Goal: Information Seeking & Learning: Learn about a topic

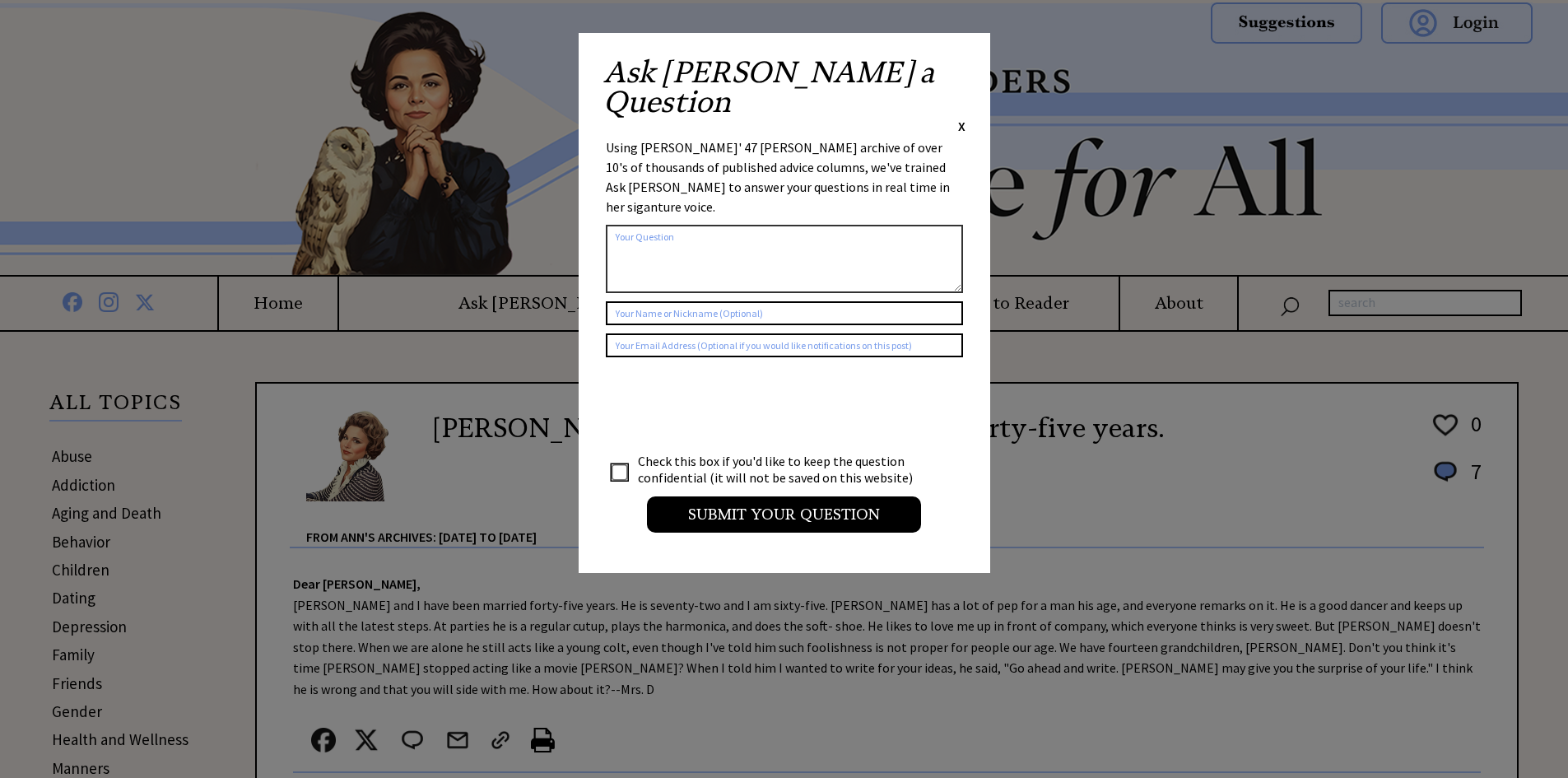
click at [962, 117] on span "X" at bounding box center [962, 125] width 8 height 16
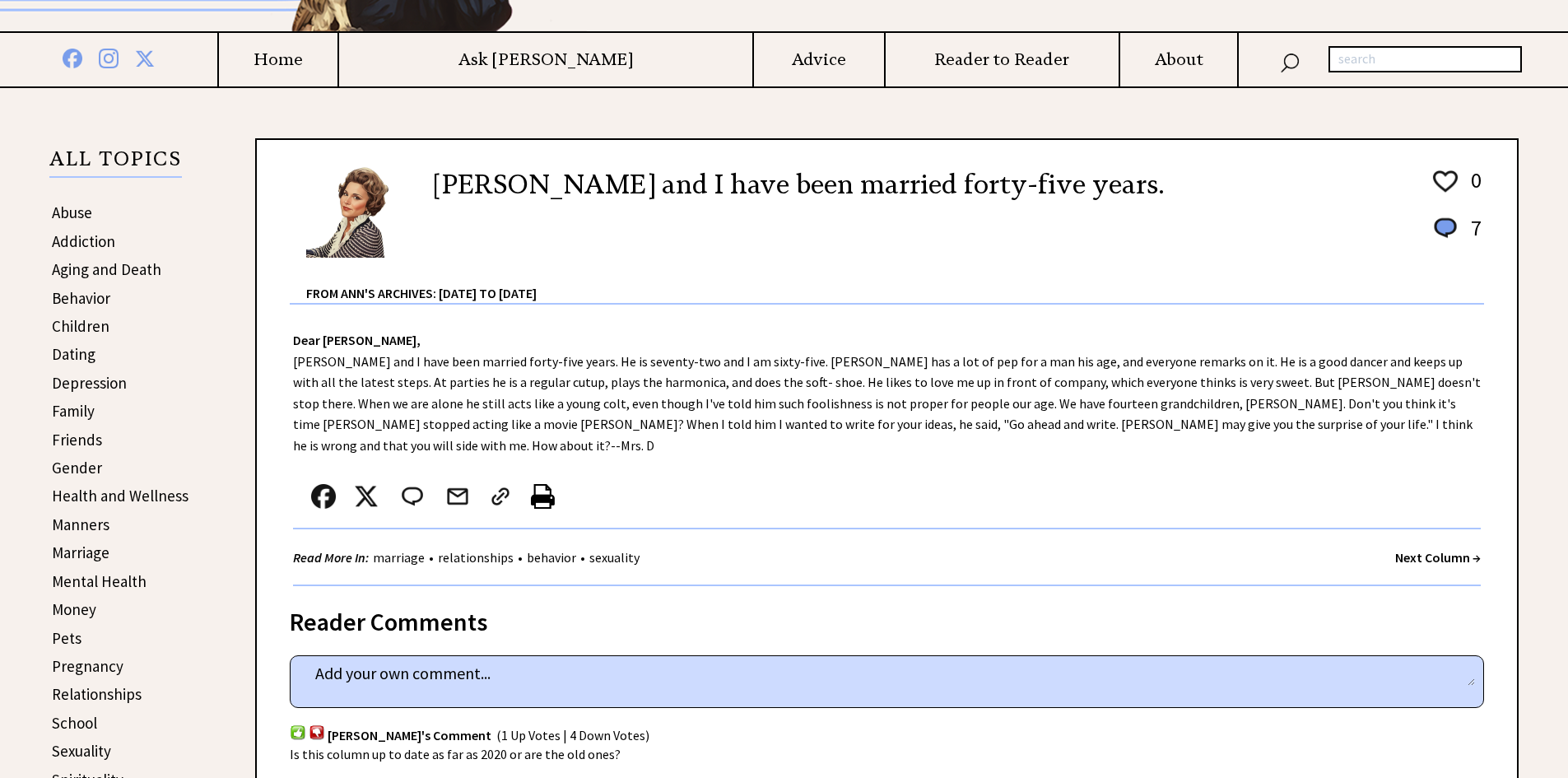
scroll to position [247, 0]
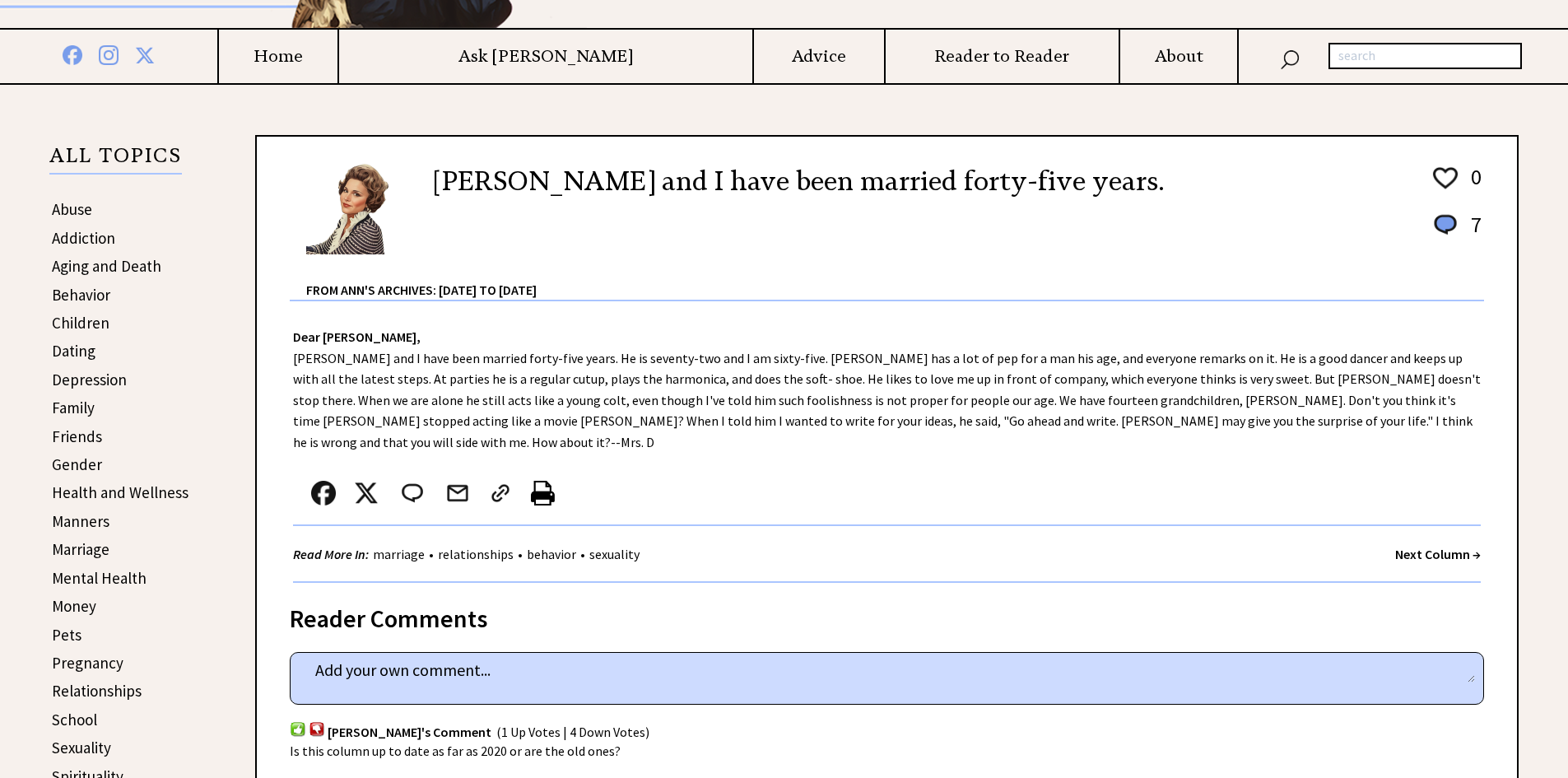
click at [93, 552] on link "Marriage" at bounding box center [81, 549] width 58 height 20
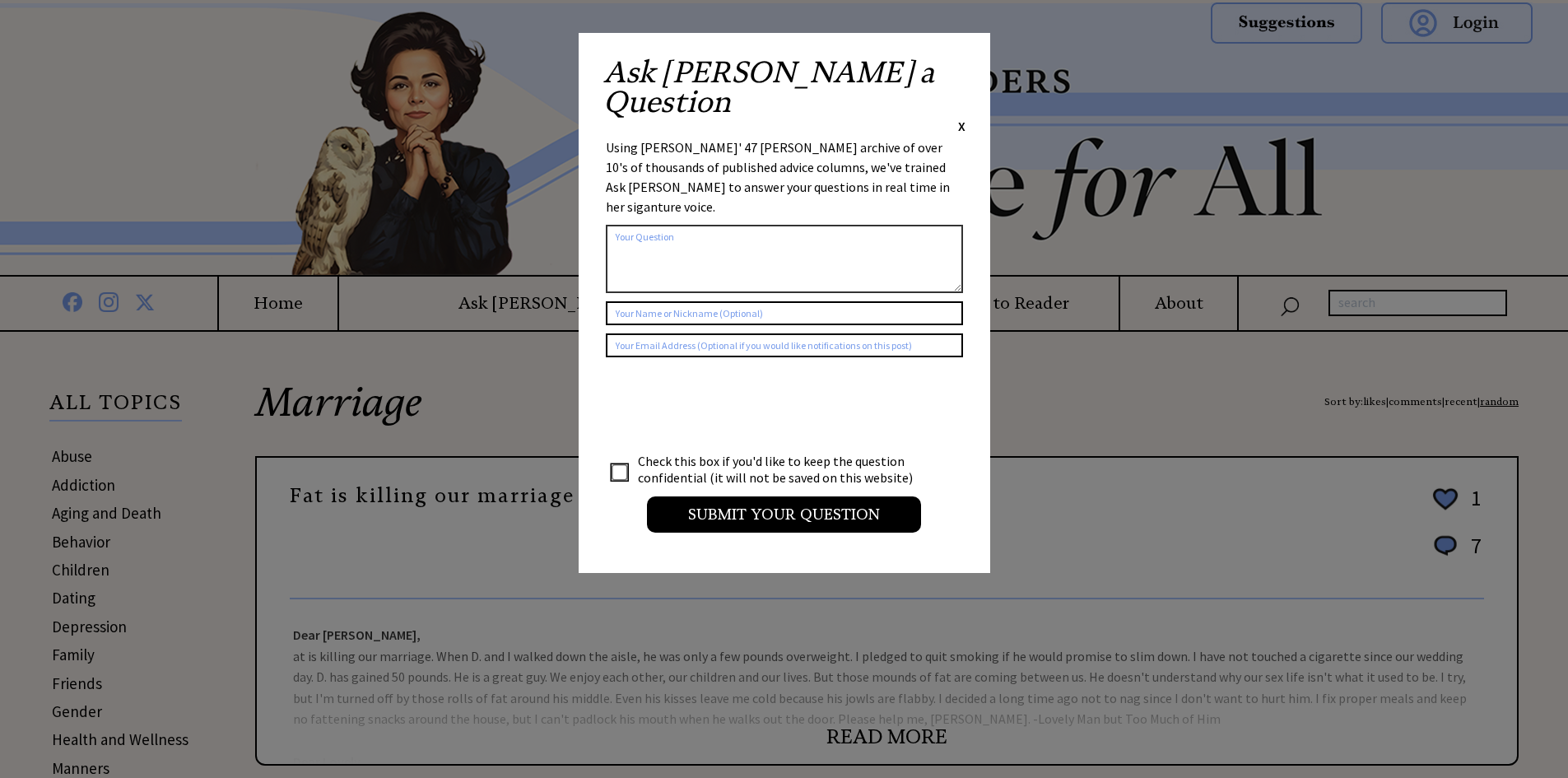
click at [958, 117] on span "X" at bounding box center [962, 125] width 8 height 16
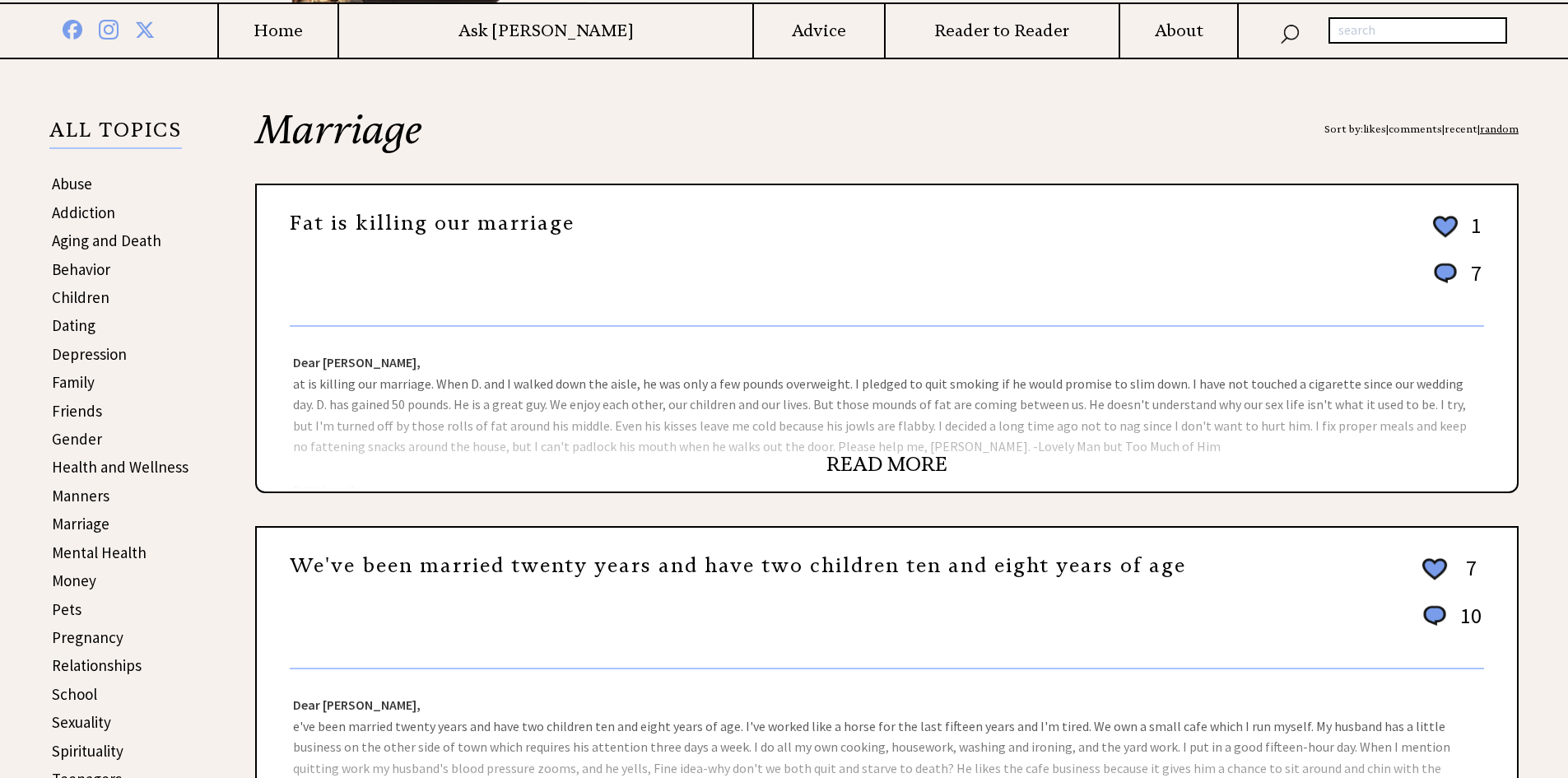
scroll to position [329, 0]
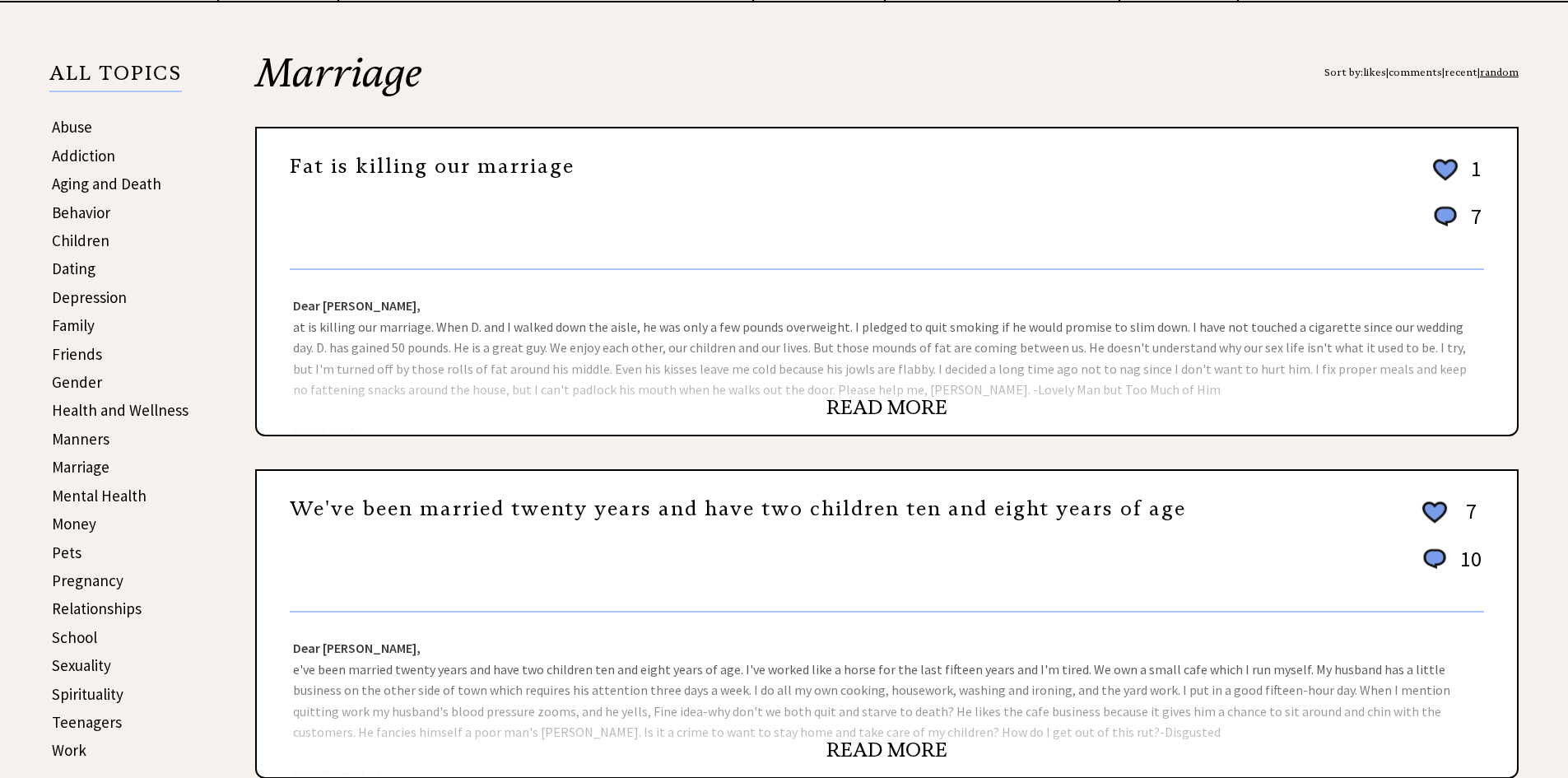
click at [912, 405] on link "READ MORE" at bounding box center [887, 408] width 121 height 25
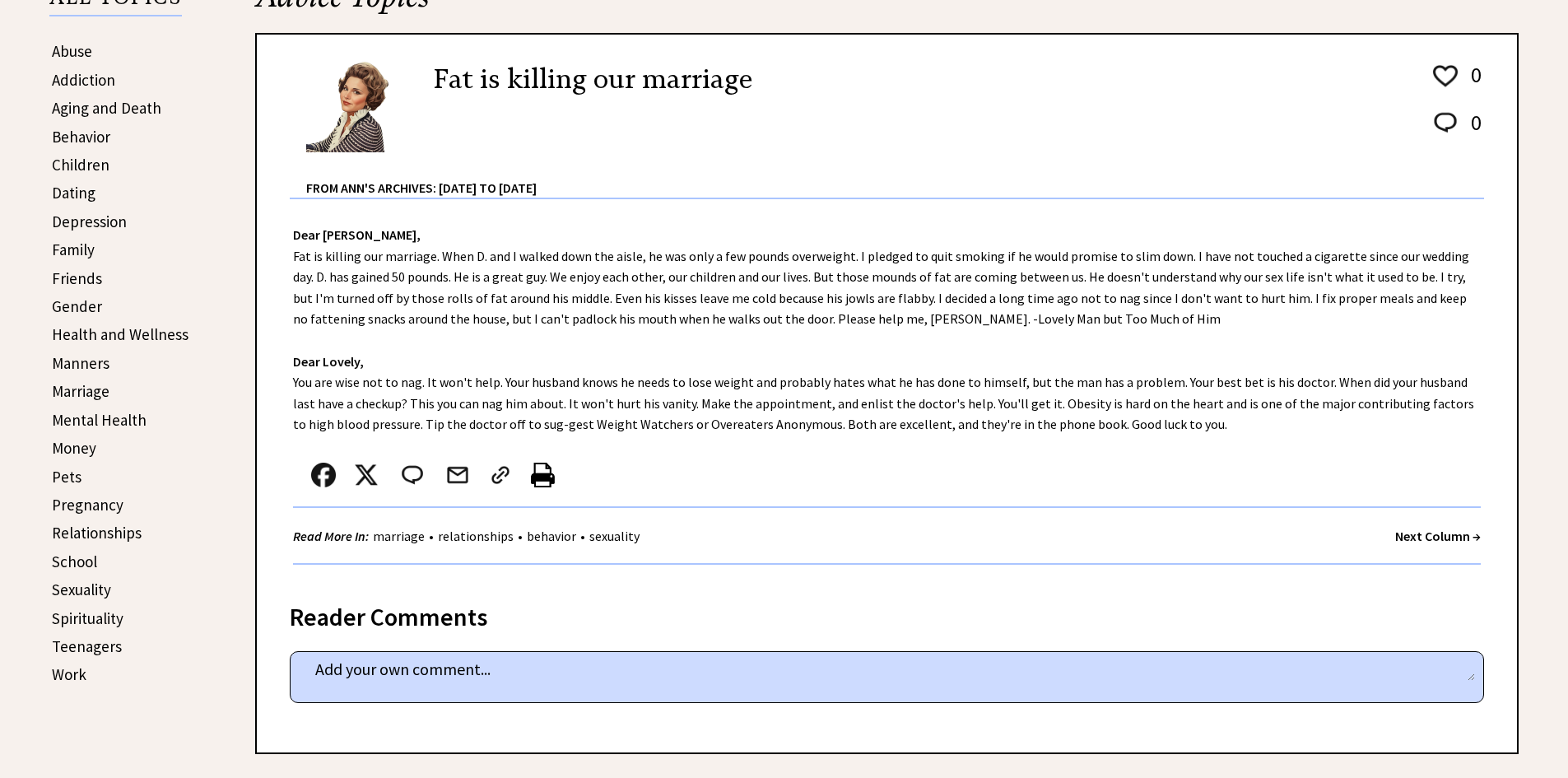
scroll to position [412, 0]
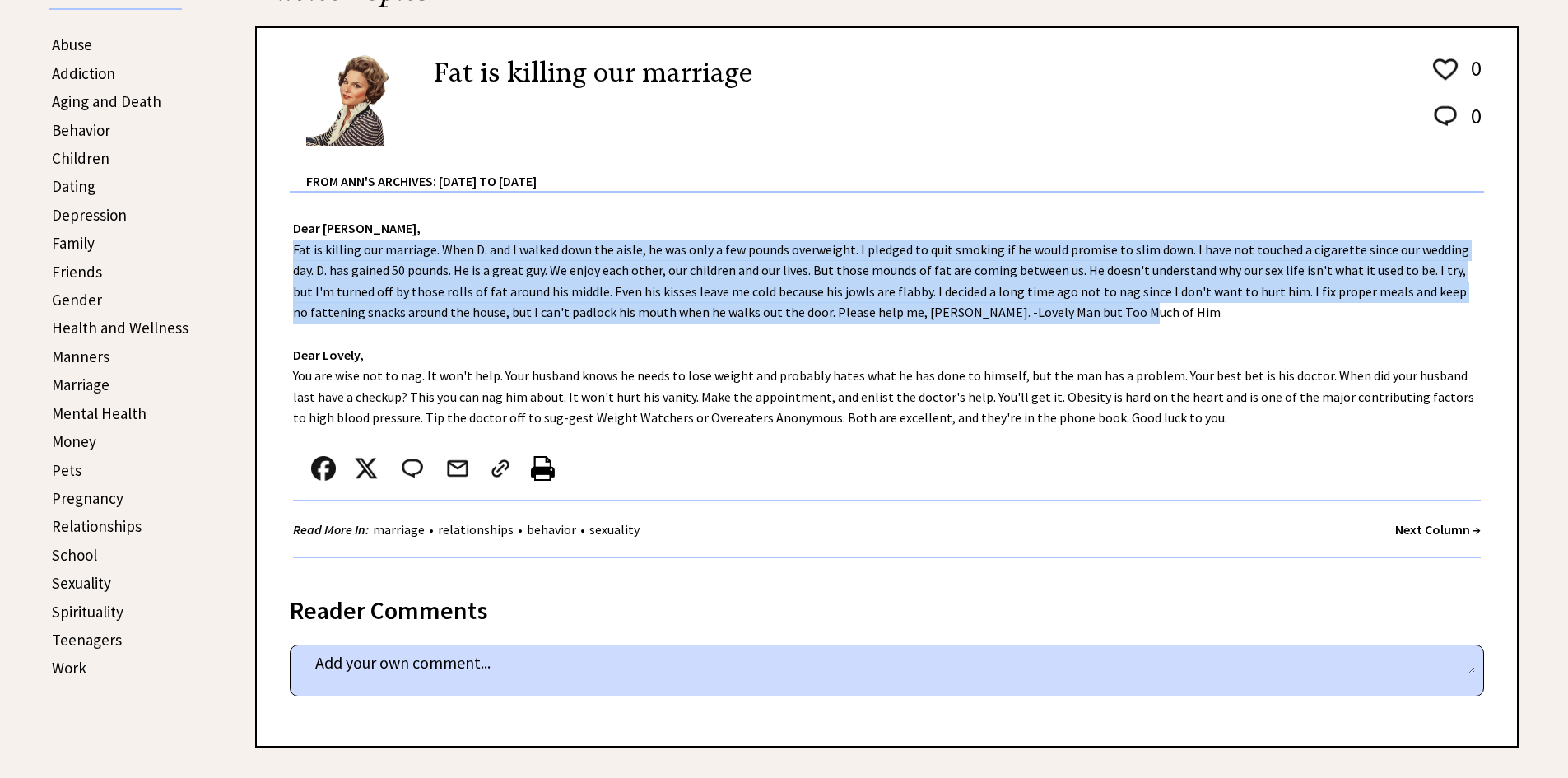
drag, startPoint x: 284, startPoint y: 245, endPoint x: 1236, endPoint y: 312, distance: 954.4
click at [1236, 312] on div "Dear Ann Landers, Fat is killing our marriage. When D. and I walked down the ai…" at bounding box center [886, 383] width 1260 height 382
drag, startPoint x: 290, startPoint y: 374, endPoint x: 1170, endPoint y: 414, distance: 880.9
click at [1170, 414] on div "Dear Ann Landers, Fat is killing our marriage. When D. and I walked down the ai…" at bounding box center [886, 383] width 1260 height 382
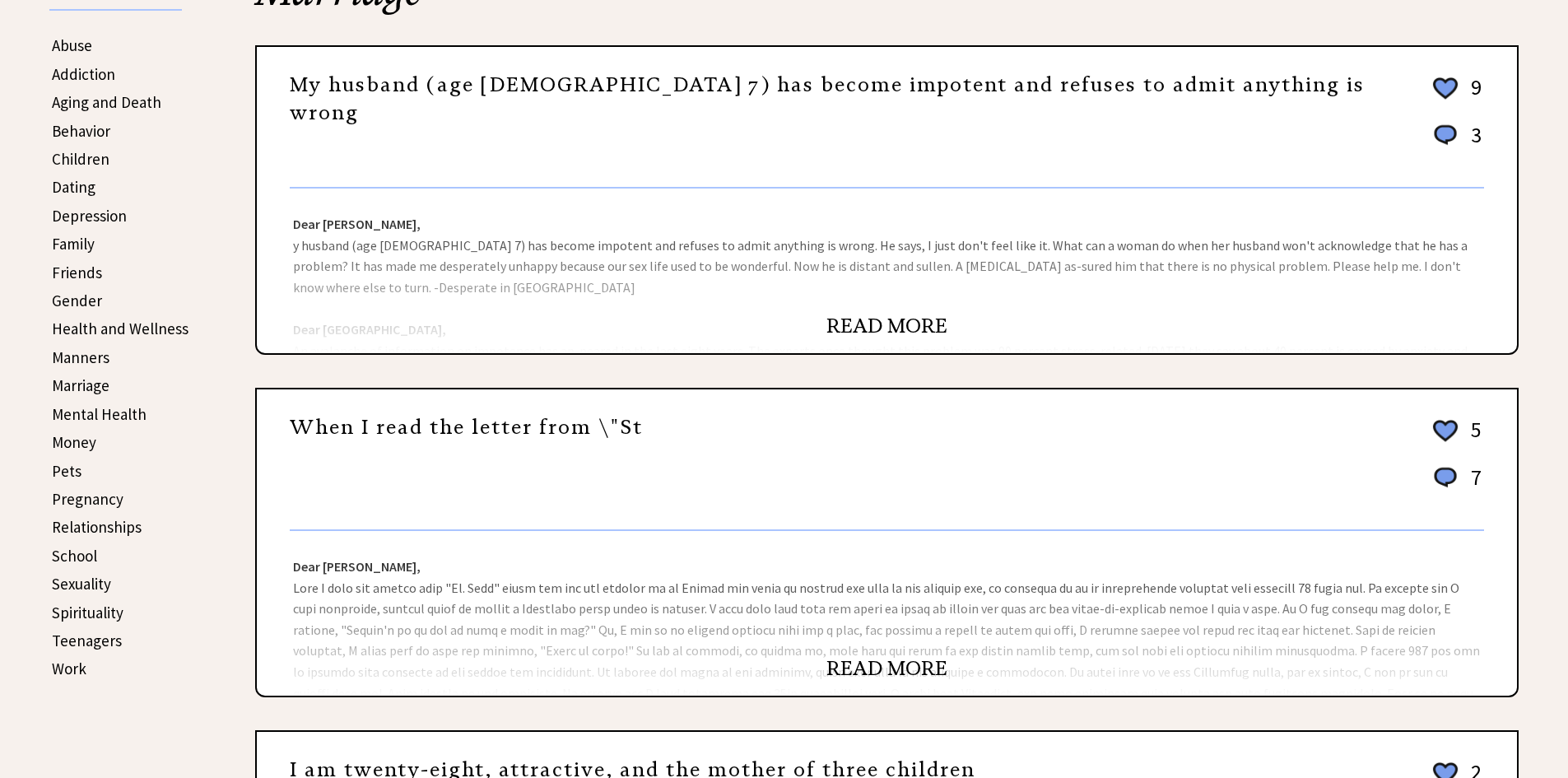
scroll to position [412, 0]
click at [716, 88] on link "My husband (age [DEMOGRAPHIC_DATA] 7) has become impotent and refuses to admit …" at bounding box center [827, 97] width 1075 height 53
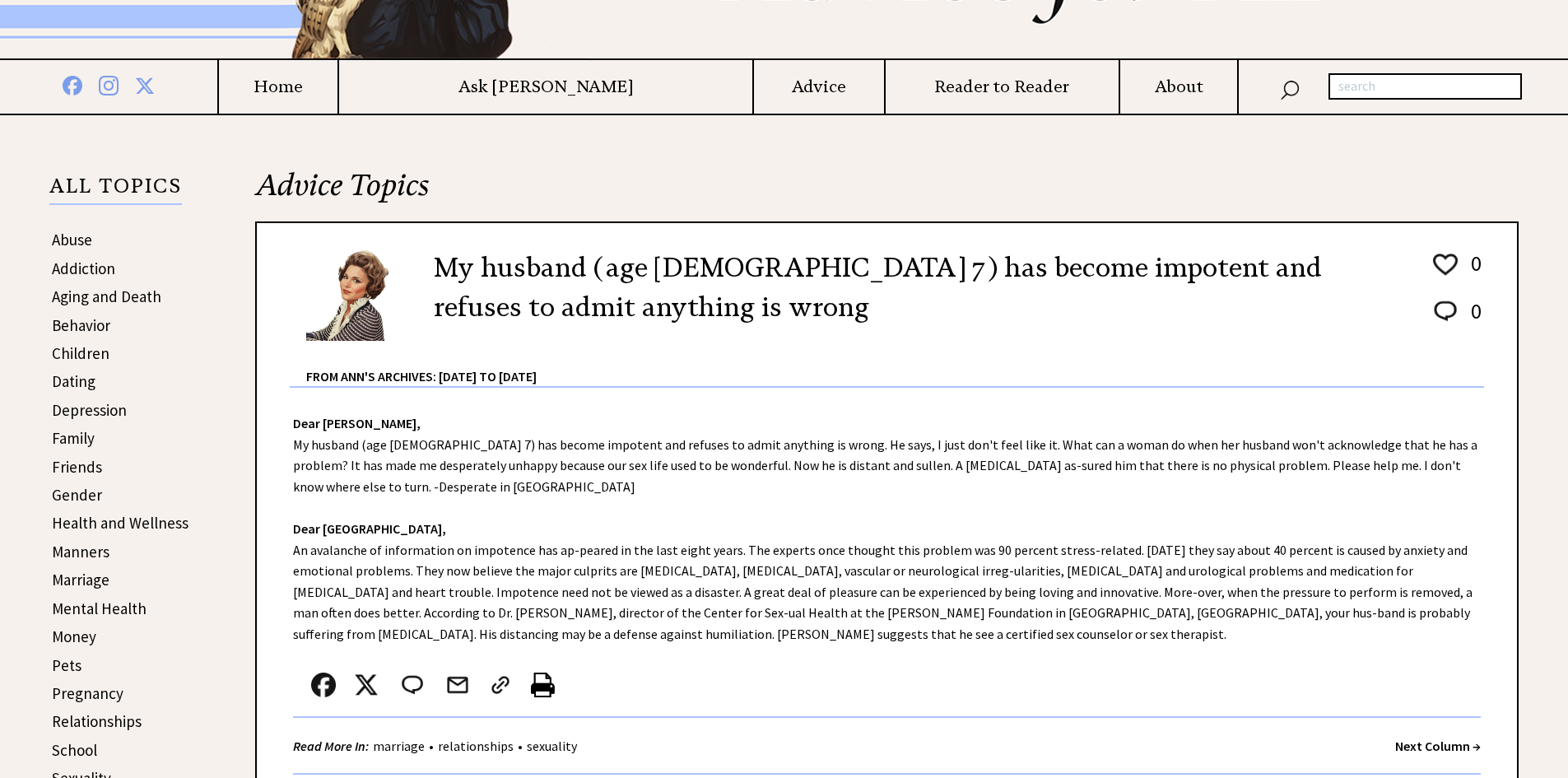
scroll to position [247, 0]
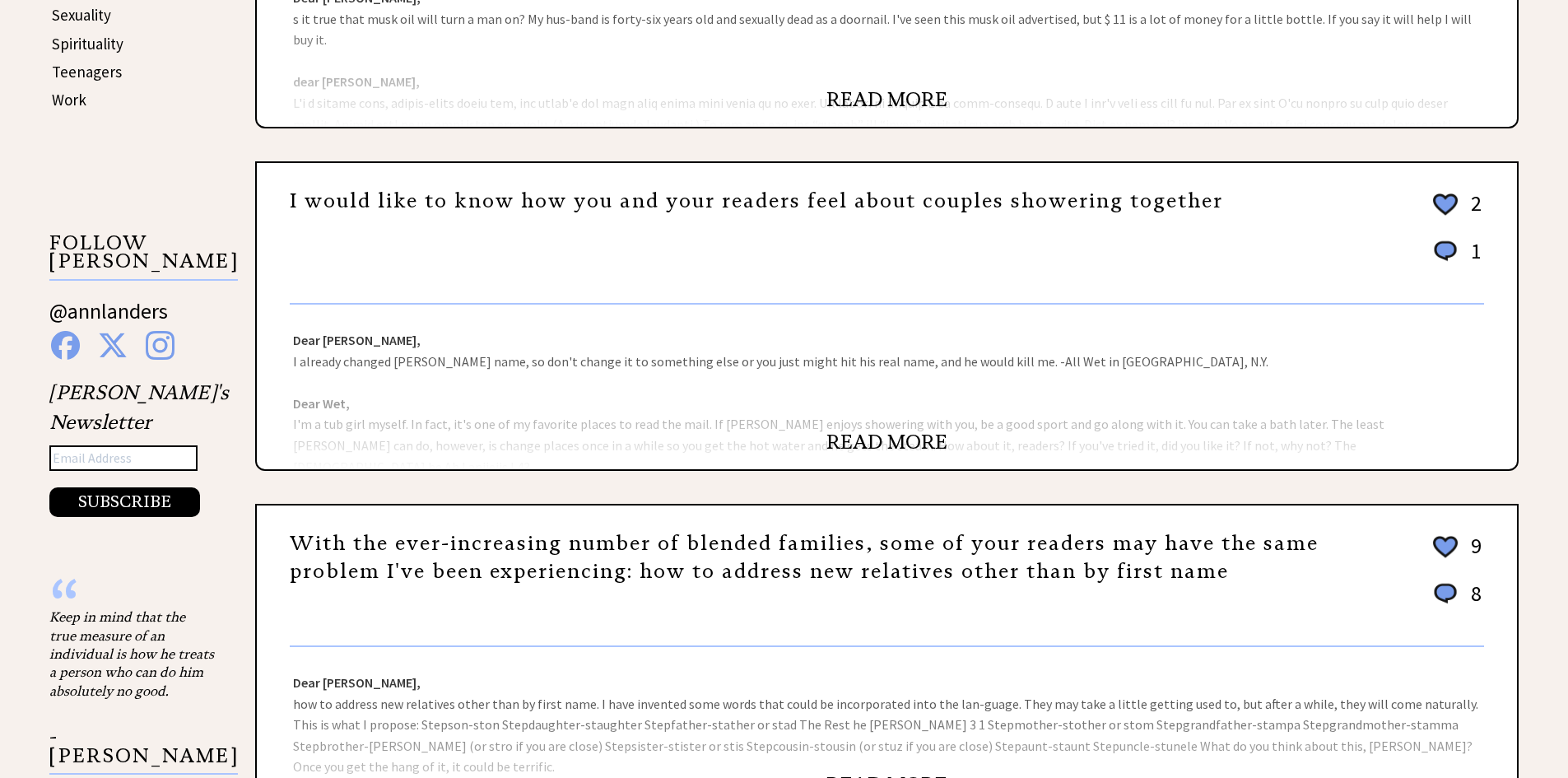
scroll to position [993, 0]
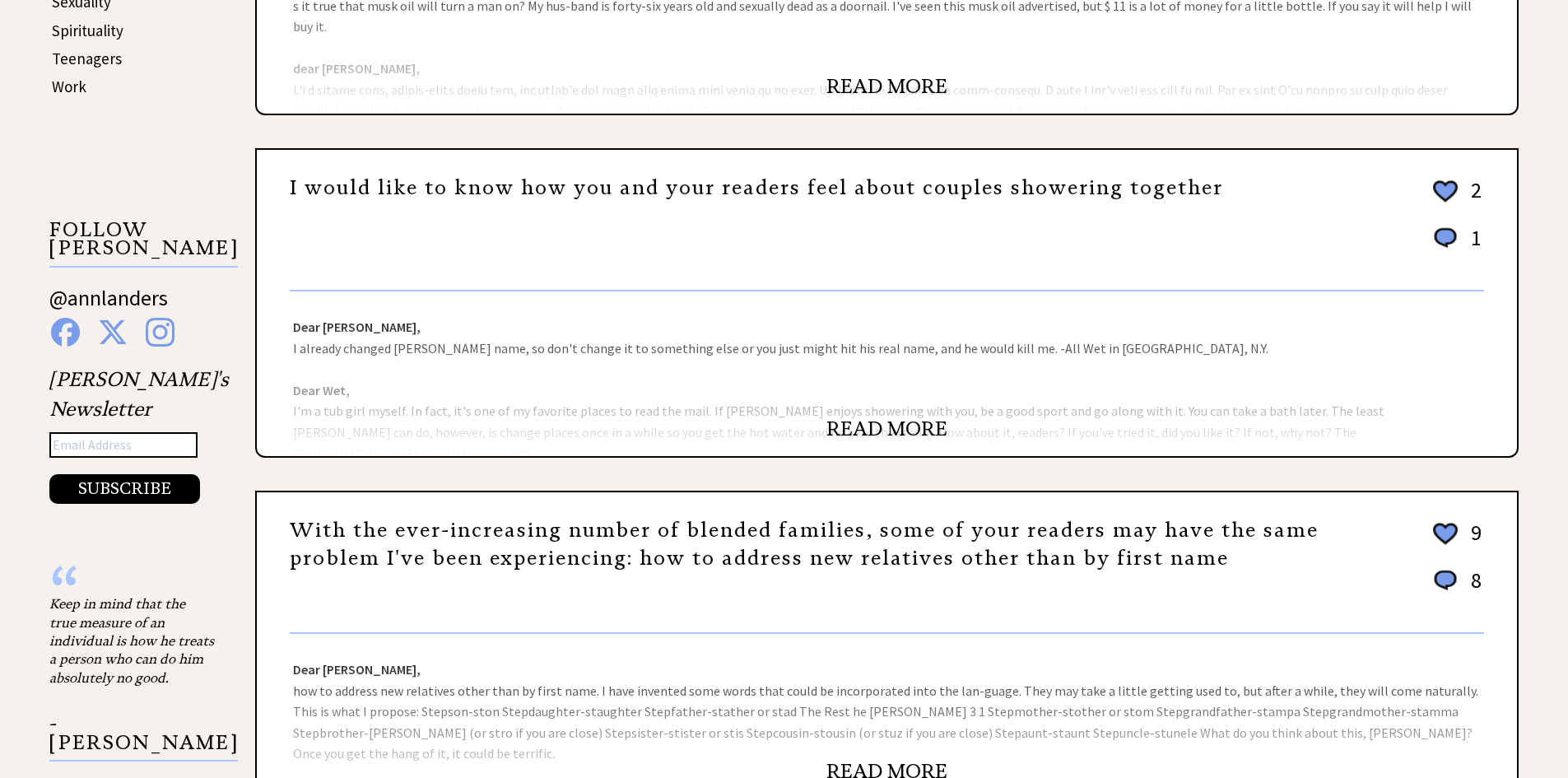
click at [384, 416] on div "Dear Ann Landers, I already changed Henry's name, so don't change it to somethi…" at bounding box center [886, 373] width 1260 height 164
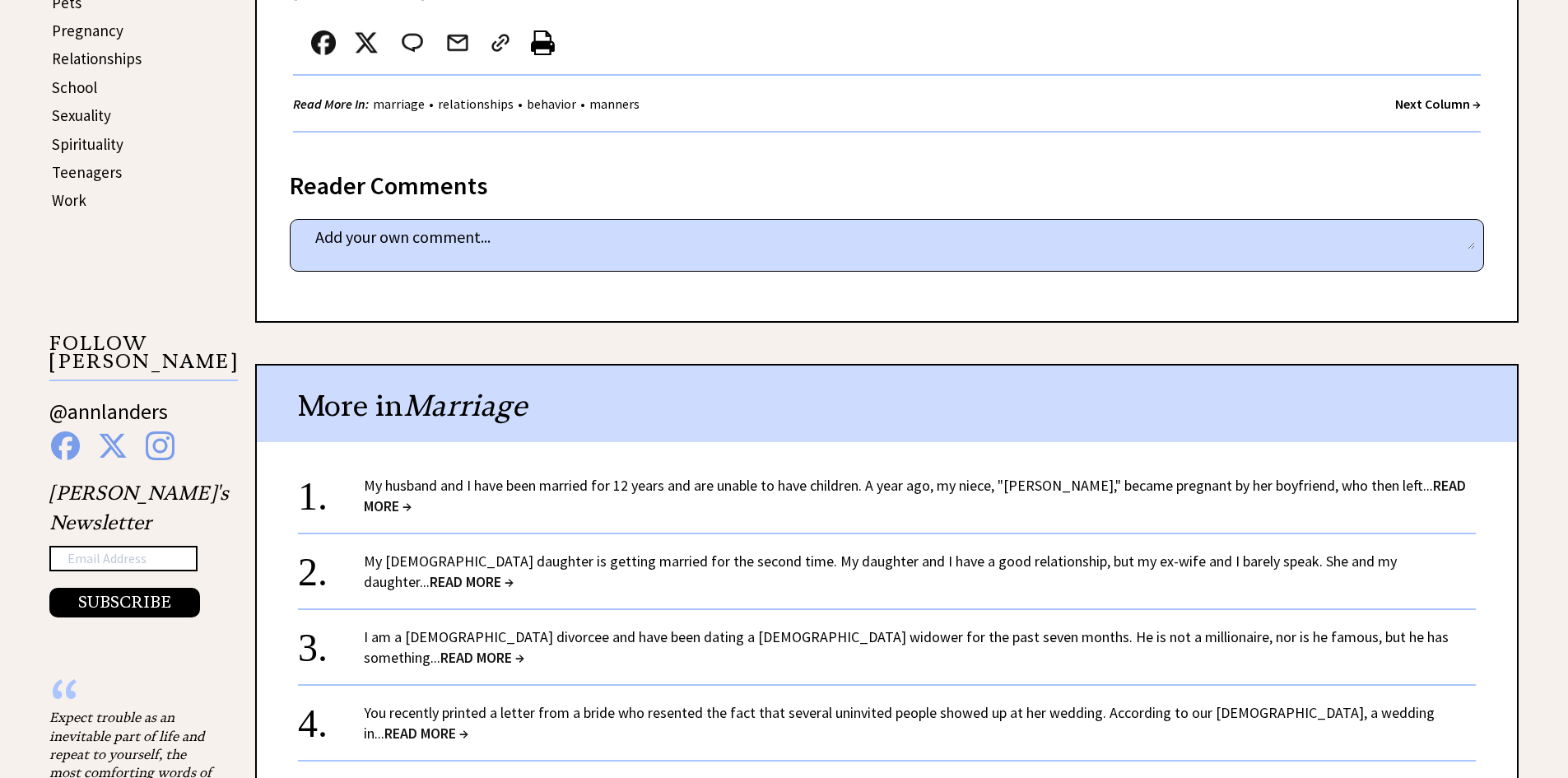
scroll to position [906, 0]
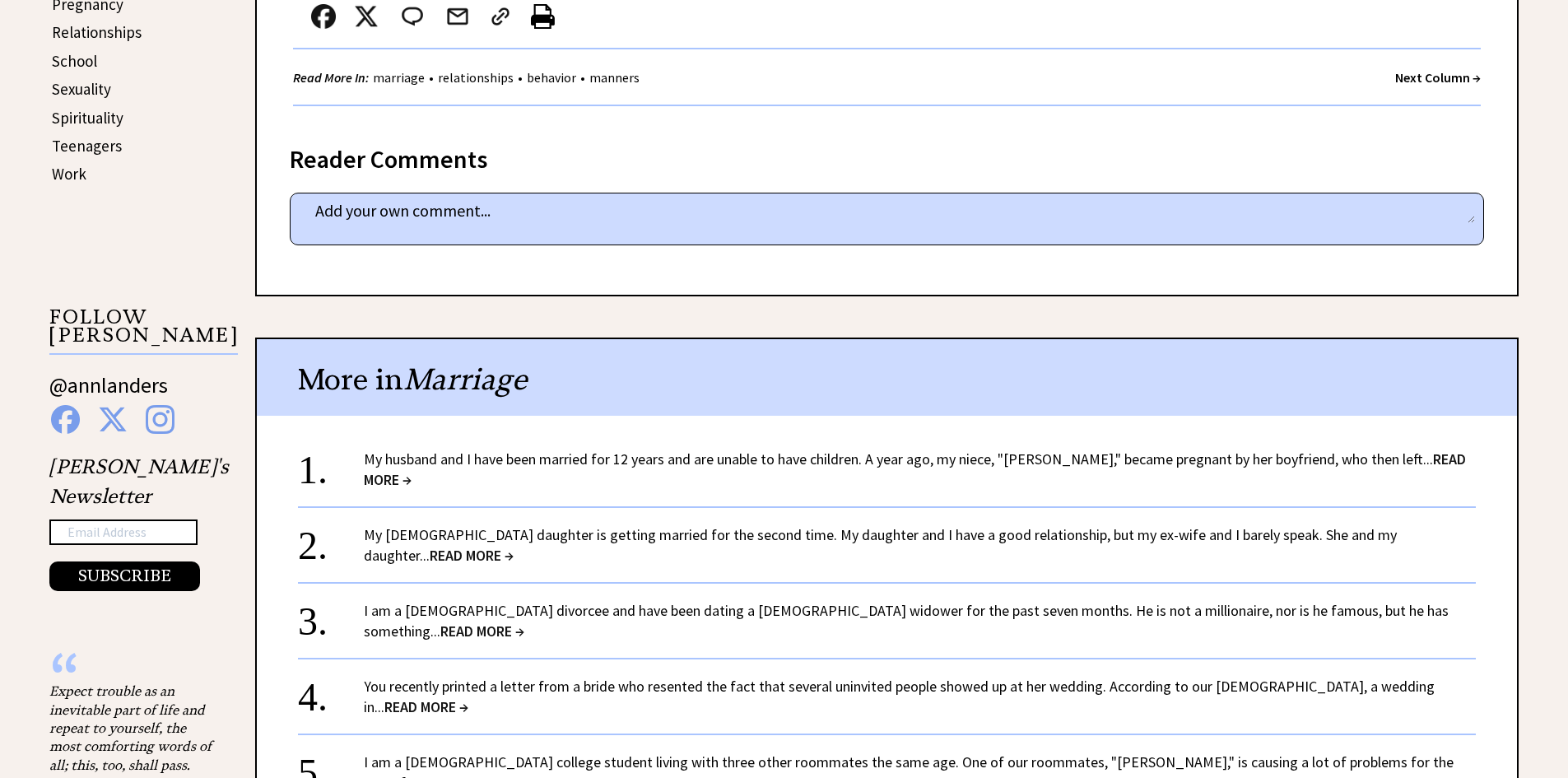
click at [809, 449] on link "My husband and I have been married for 12 years and are unable to have children…" at bounding box center [914, 468] width 1102 height 39
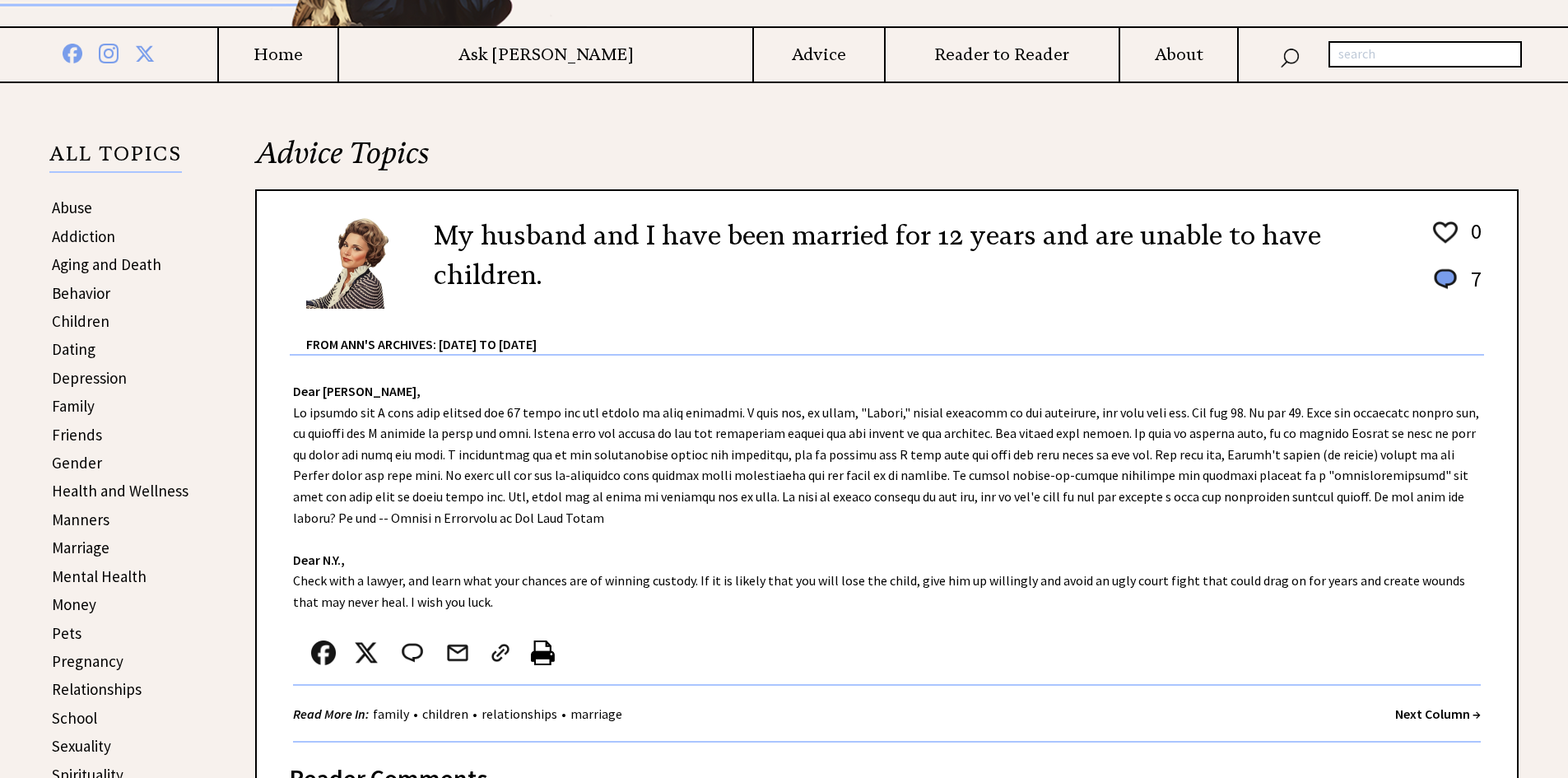
scroll to position [247, 0]
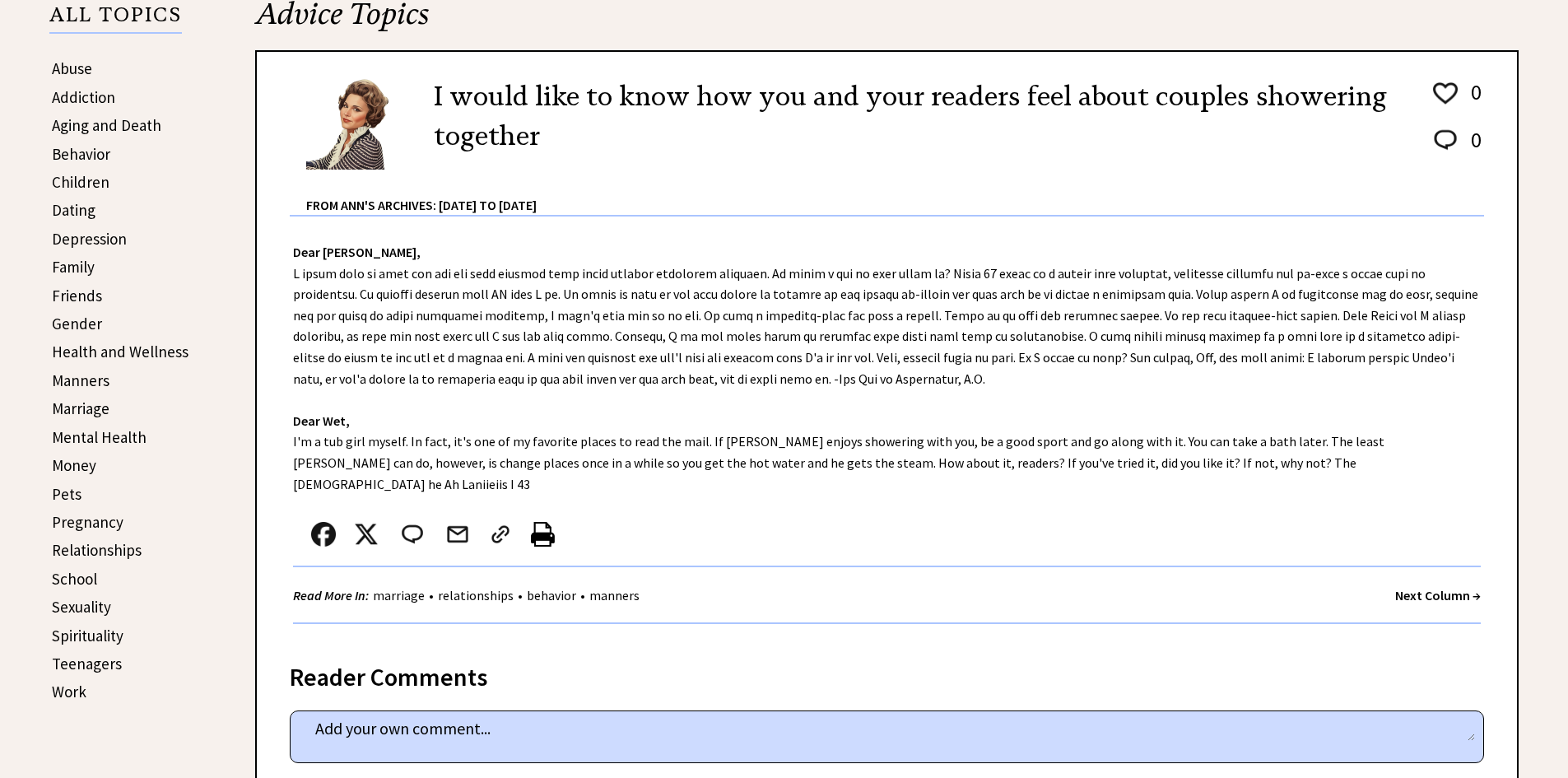
scroll to position [83, 0]
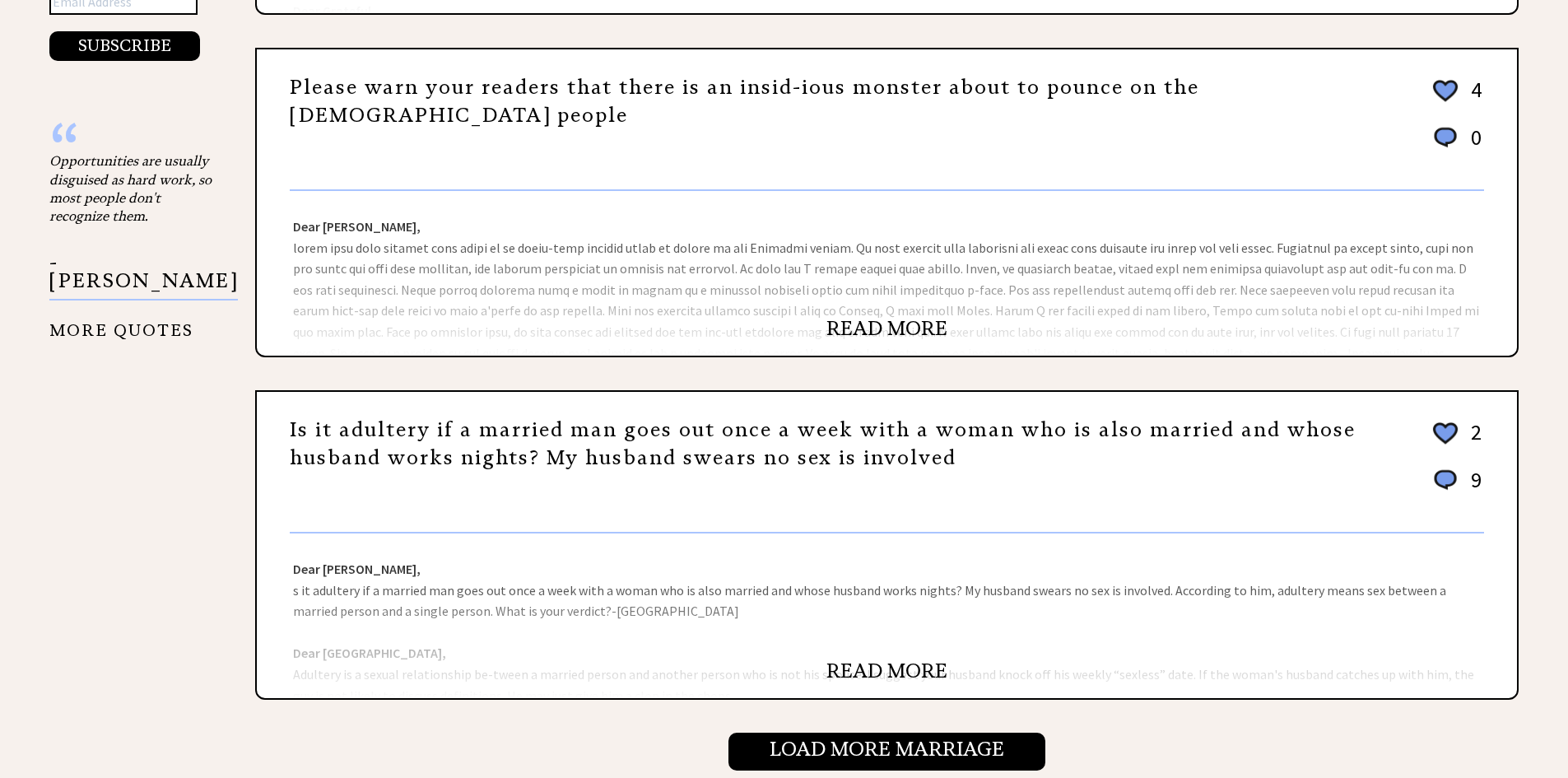
scroll to position [1439, 0]
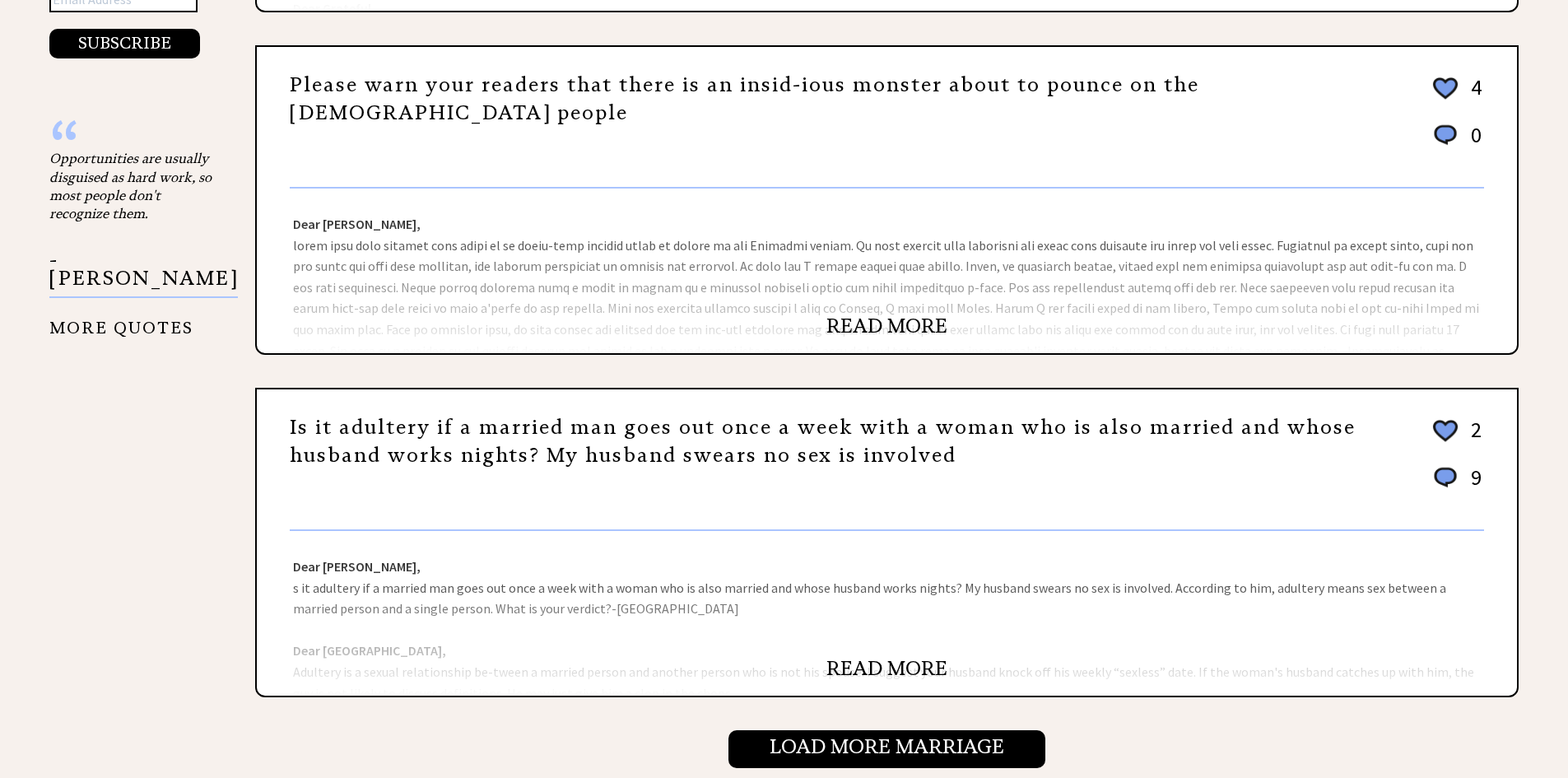
click at [751, 463] on link "Is it adultery if a married man goes out once a week with a woman who is also m…" at bounding box center [822, 441] width 1066 height 53
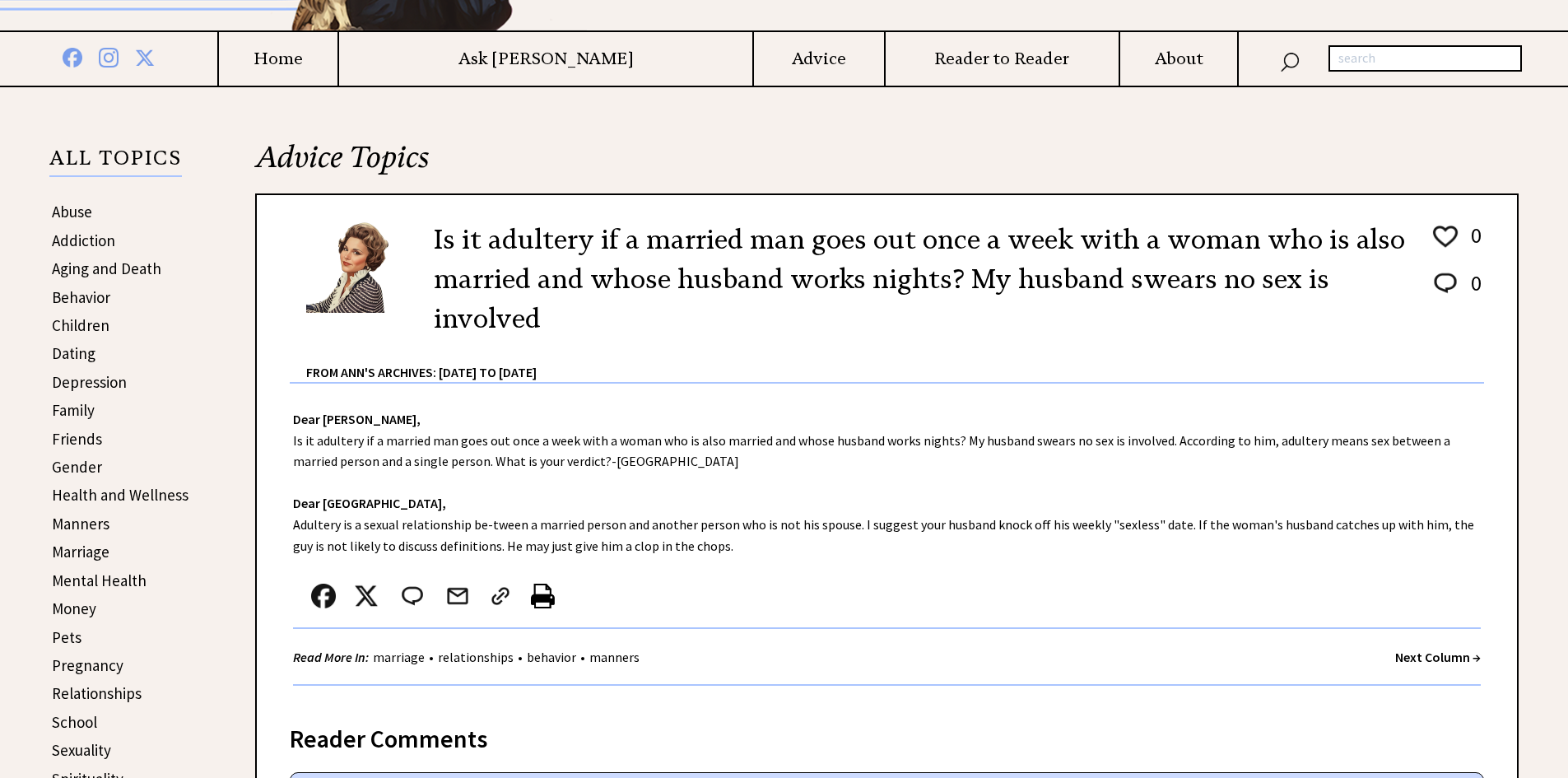
scroll to position [247, 0]
